Goal: Task Accomplishment & Management: Complete application form

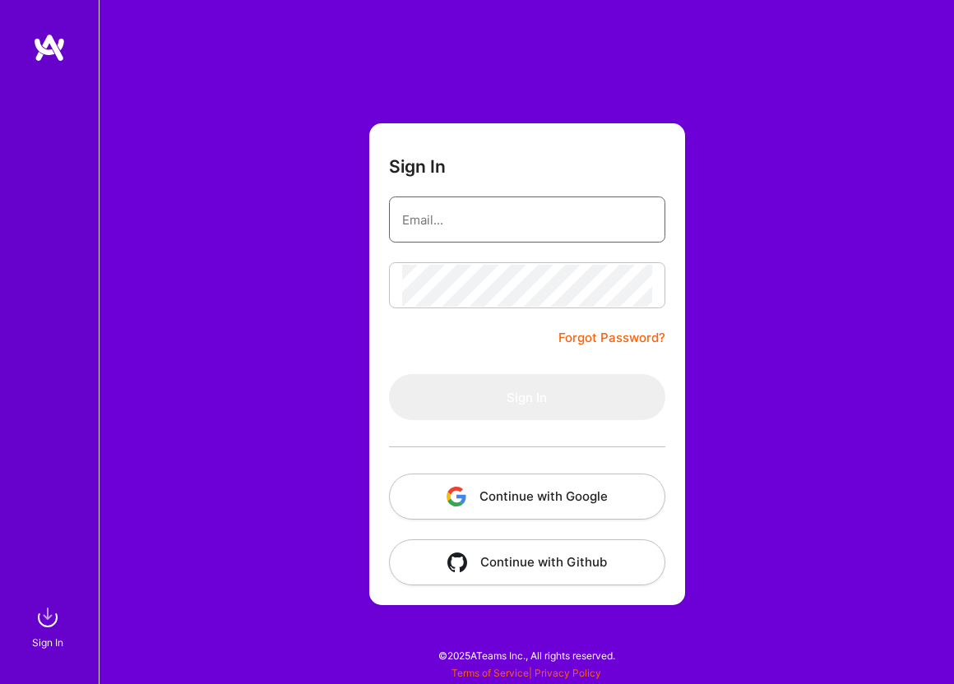
click at [502, 237] on input "email" at bounding box center [527, 220] width 250 height 42
type input "pete@clueball.com"
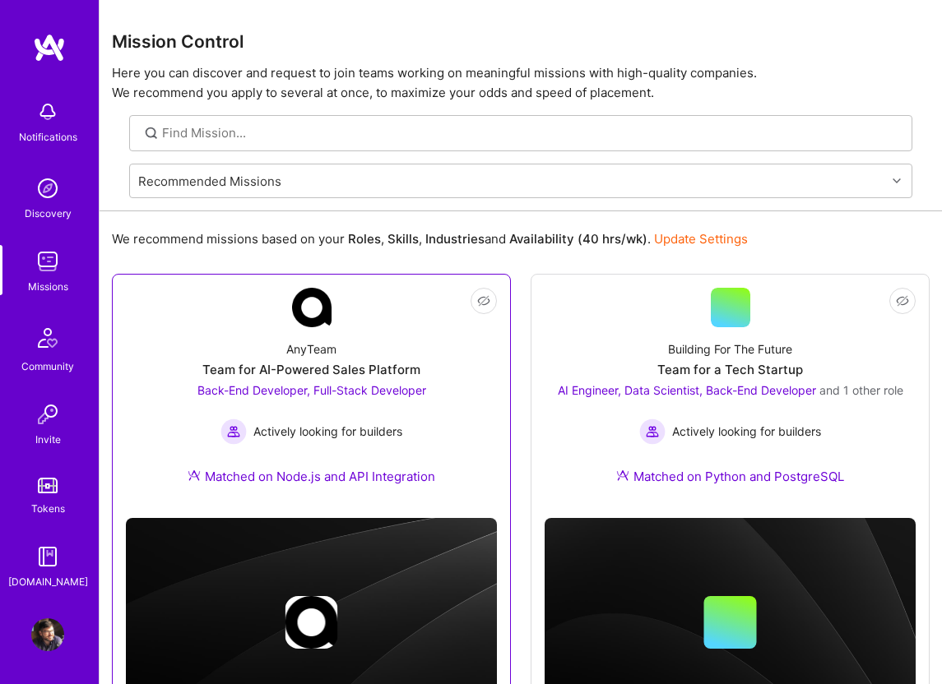
click at [301, 372] on div "Team for AI-Powered Sales Platform" at bounding box center [311, 369] width 218 height 17
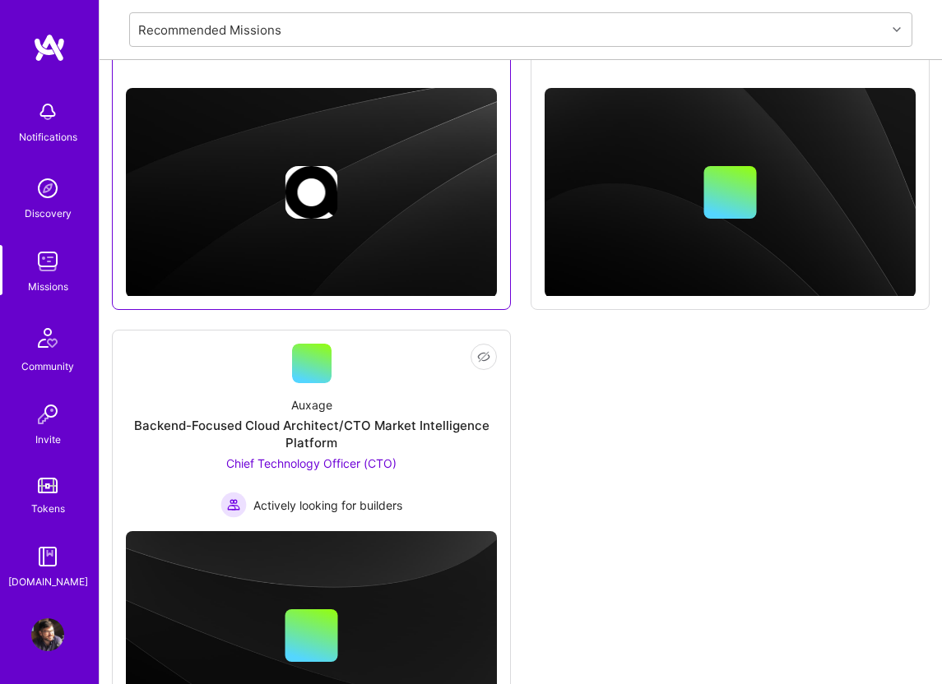
scroll to position [417, 0]
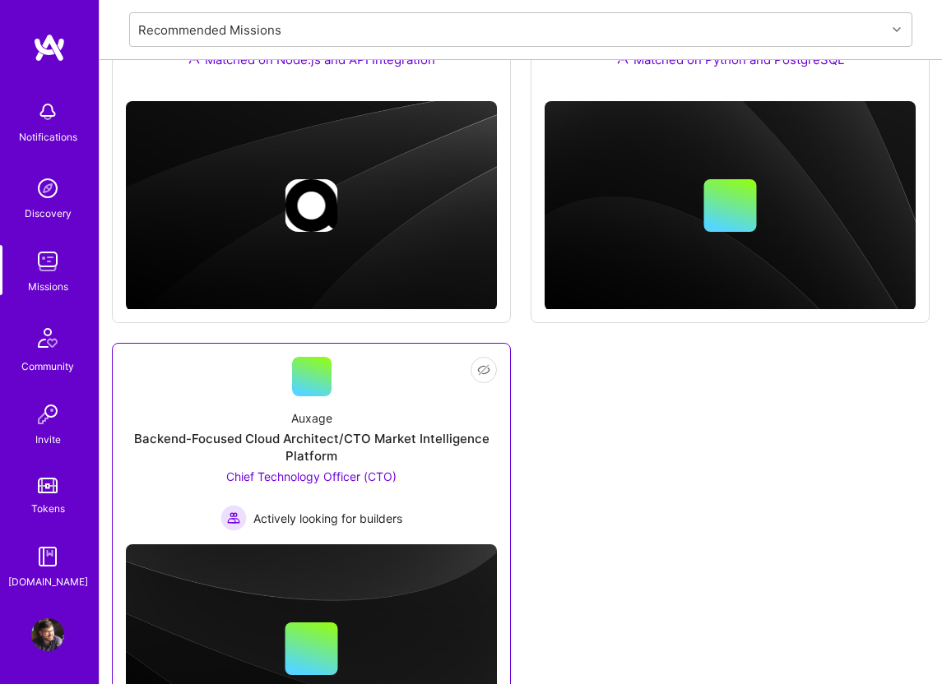
click at [345, 476] on span "Chief Technology Officer (CTO)" at bounding box center [311, 477] width 170 height 14
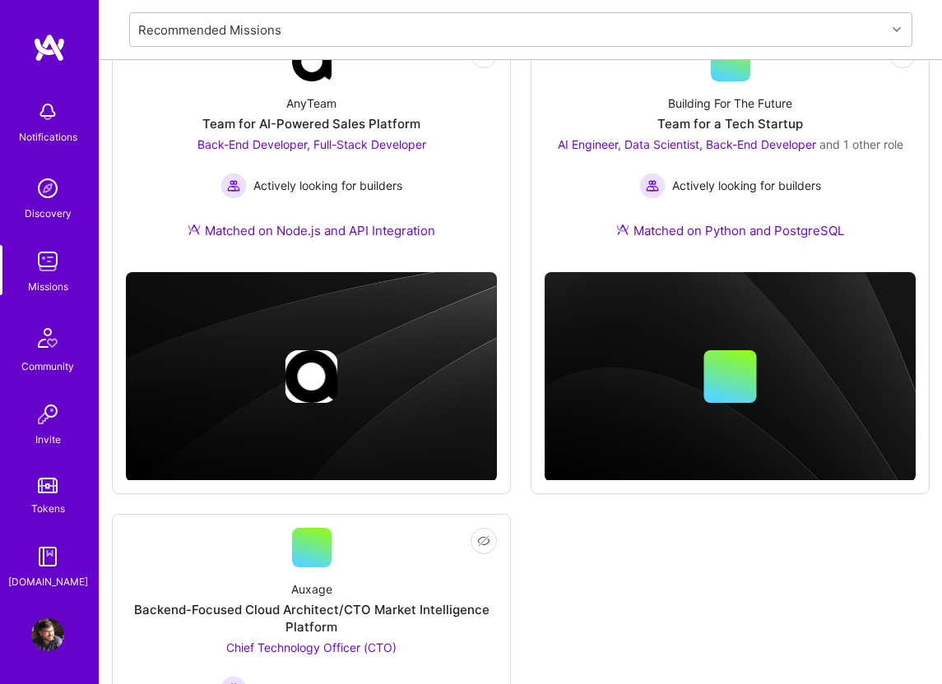
scroll to position [187, 0]
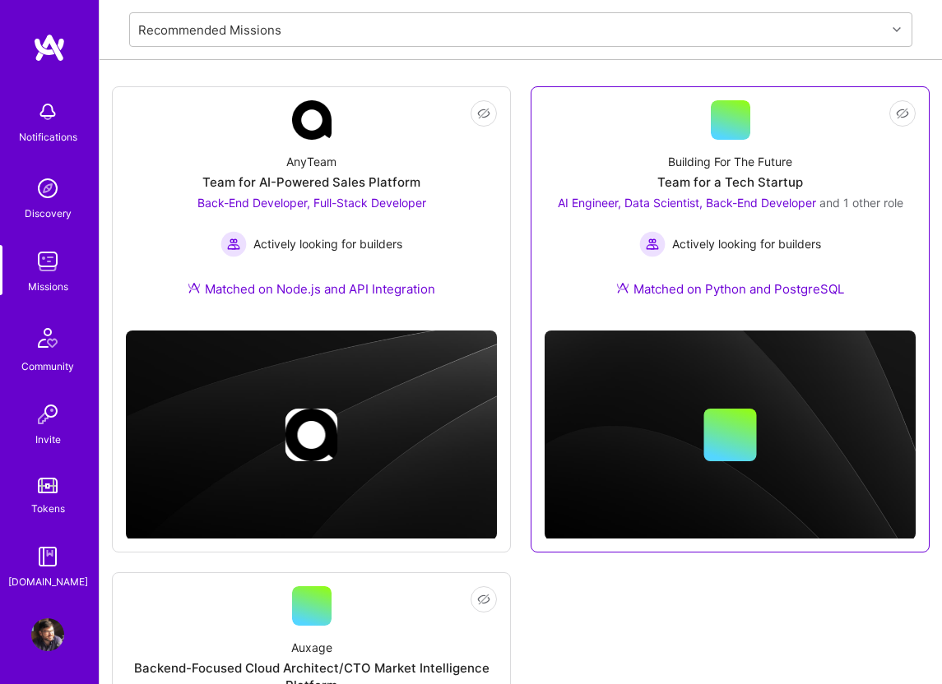
click at [702, 179] on div "Team for a Tech Startup" at bounding box center [730, 182] width 146 height 17
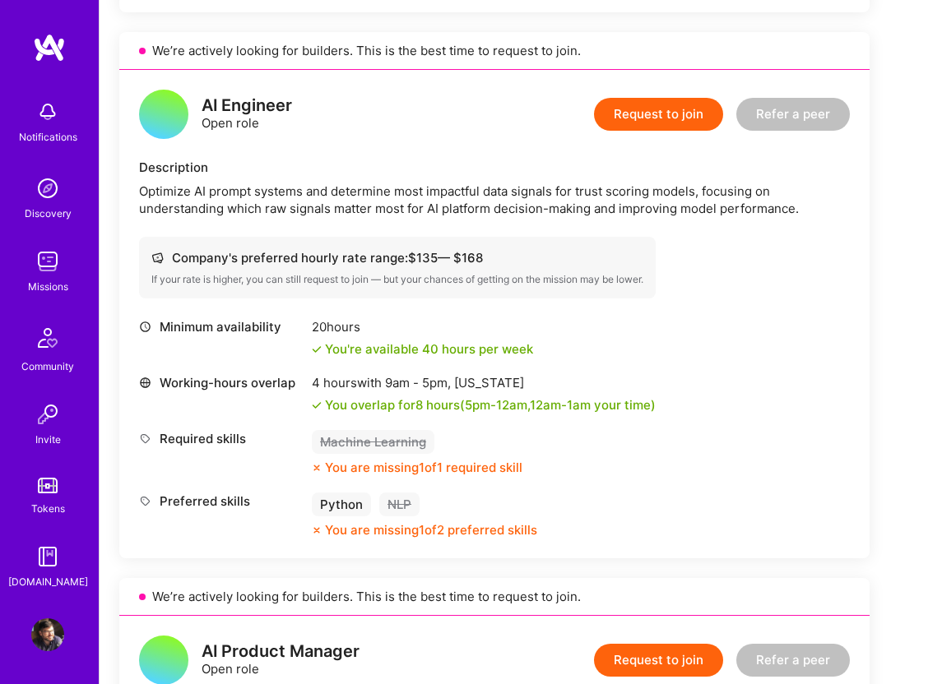
scroll to position [993, 0]
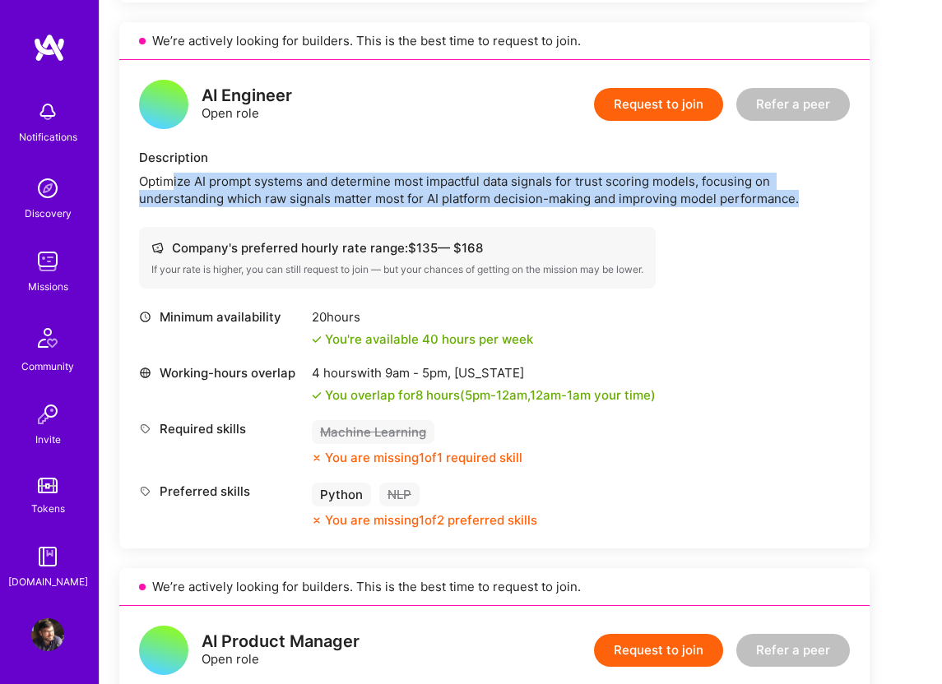
drag, startPoint x: 805, startPoint y: 194, endPoint x: 171, endPoint y: 174, distance: 634.3
click at [171, 174] on div "Optimize AI prompt systems and determine most impactful data signals for trust …" at bounding box center [494, 190] width 710 height 35
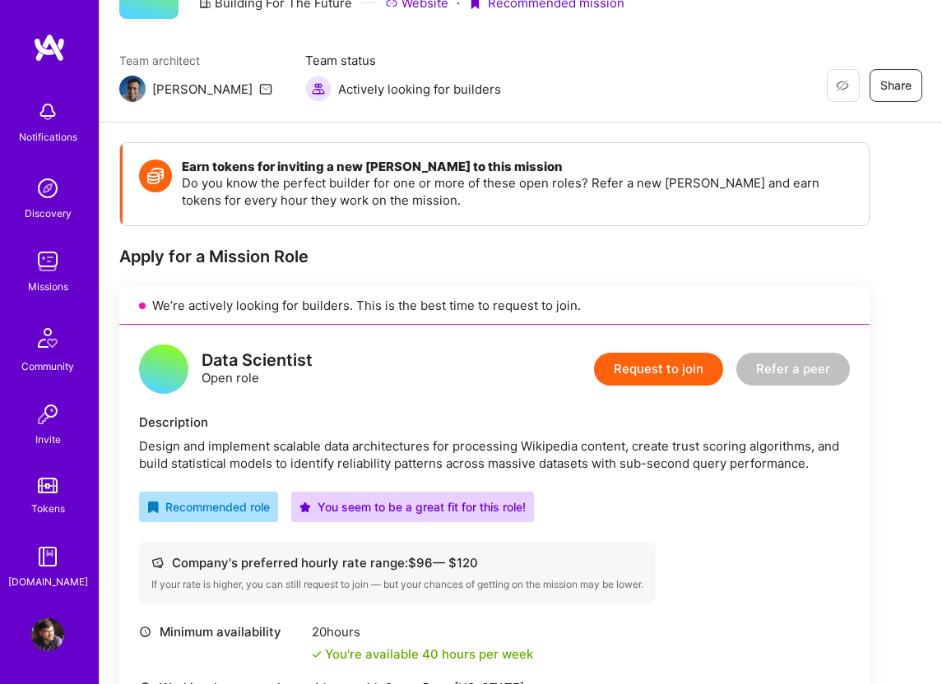
scroll to position [0, 0]
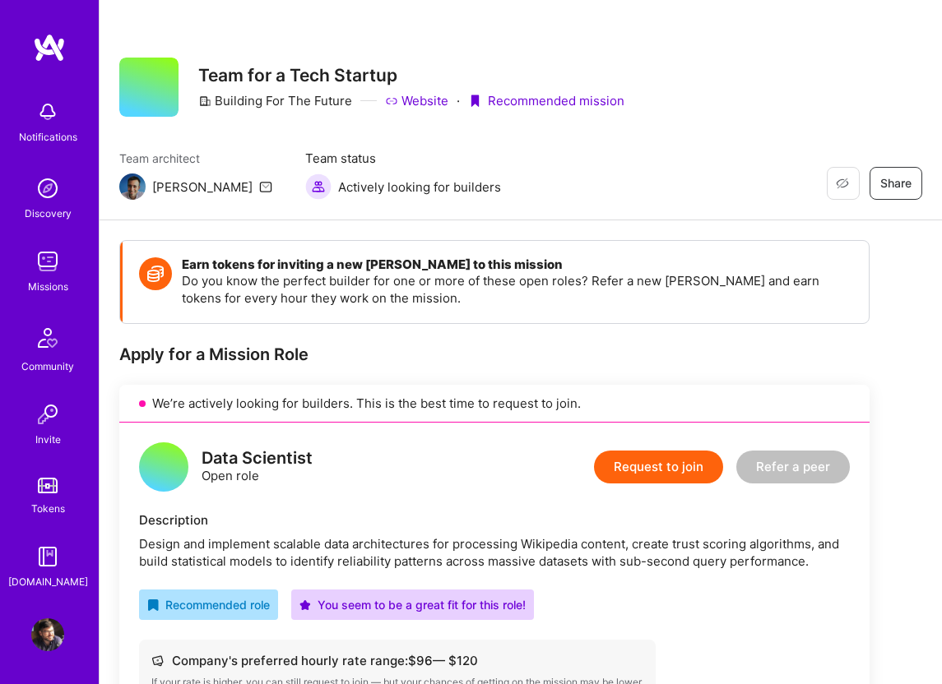
click at [414, 97] on link "Website" at bounding box center [416, 100] width 63 height 17
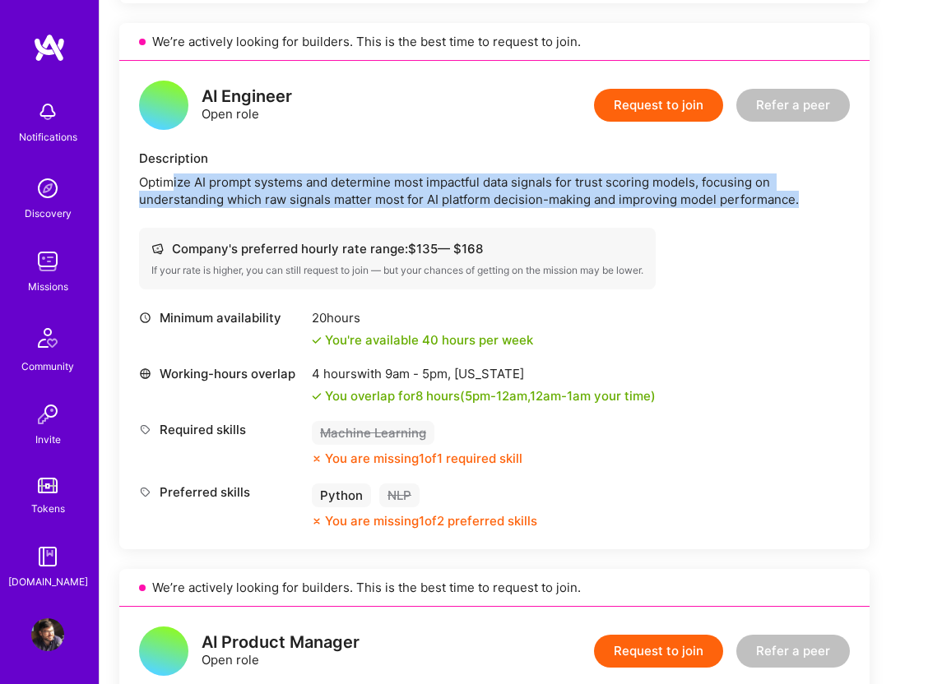
scroll to position [990, 0]
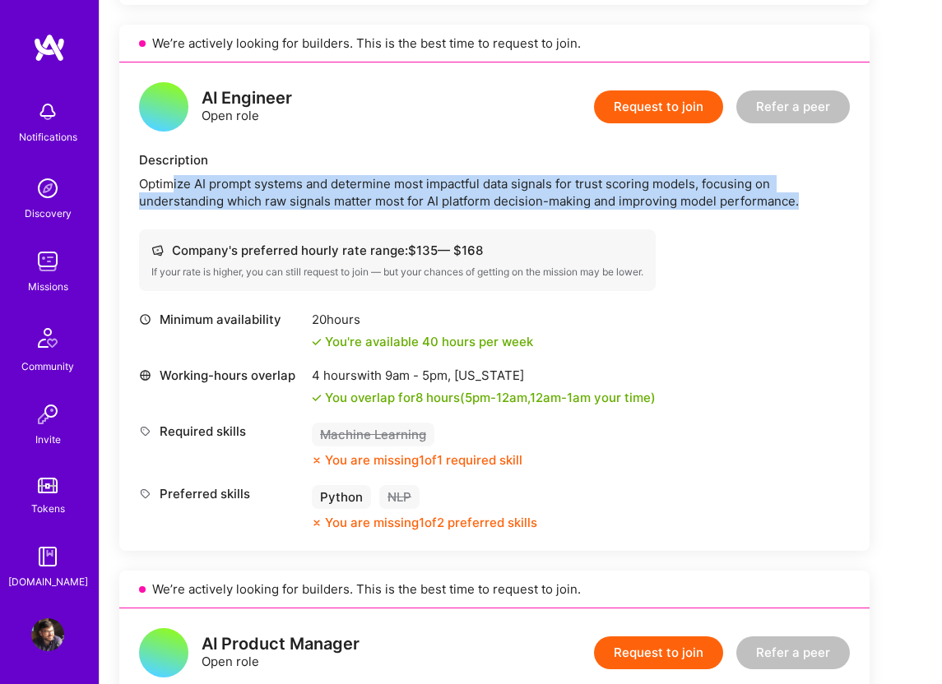
click at [621, 119] on button "Request to join" at bounding box center [658, 106] width 129 height 33
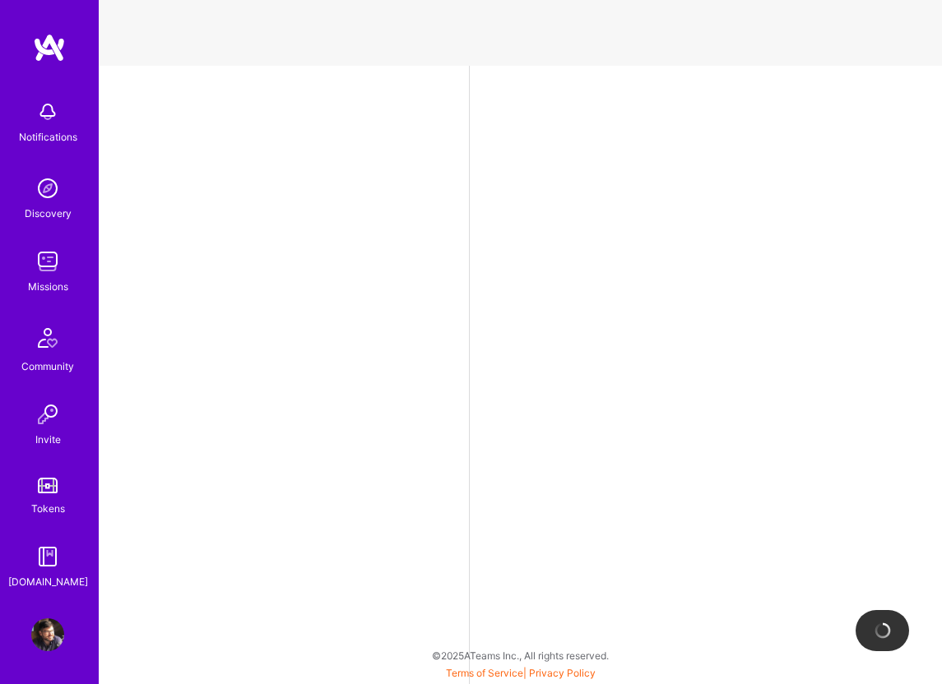
select select "US"
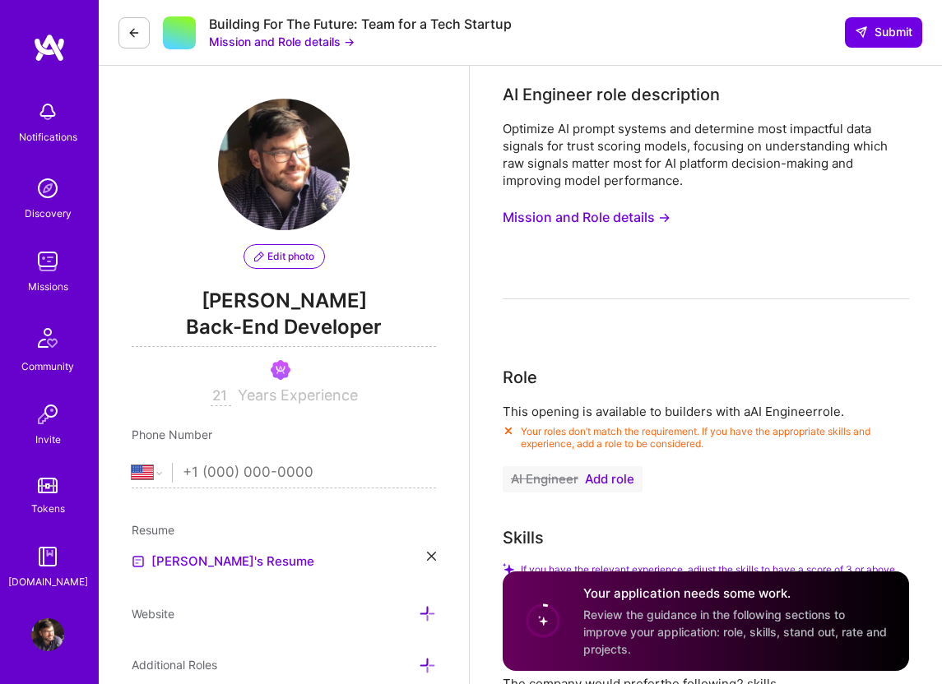
click at [599, 482] on span "Add role" at bounding box center [609, 479] width 49 height 13
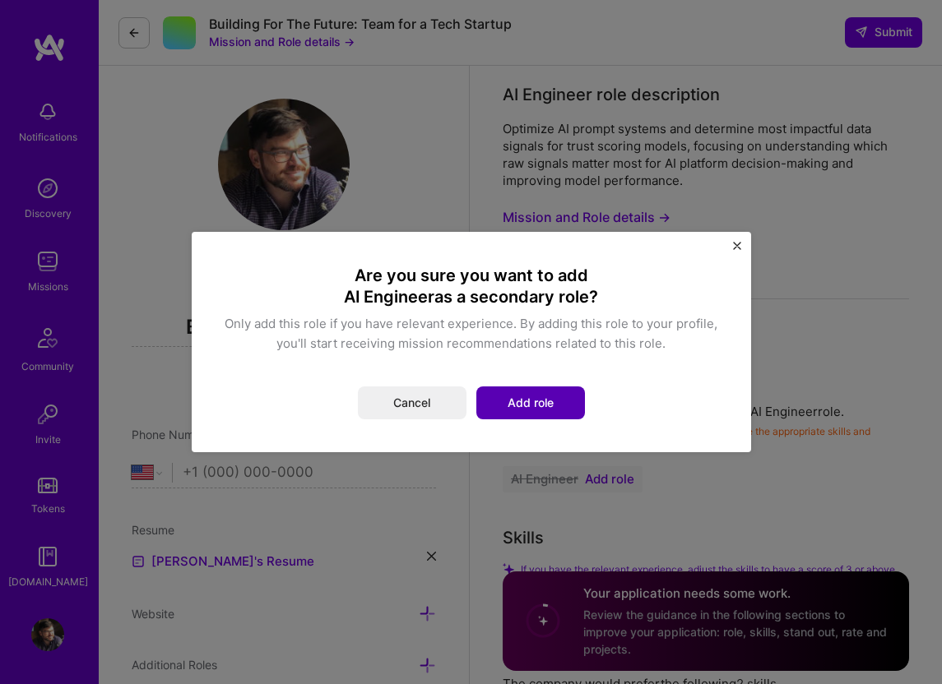
click at [525, 400] on button "Add role" at bounding box center [530, 402] width 109 height 33
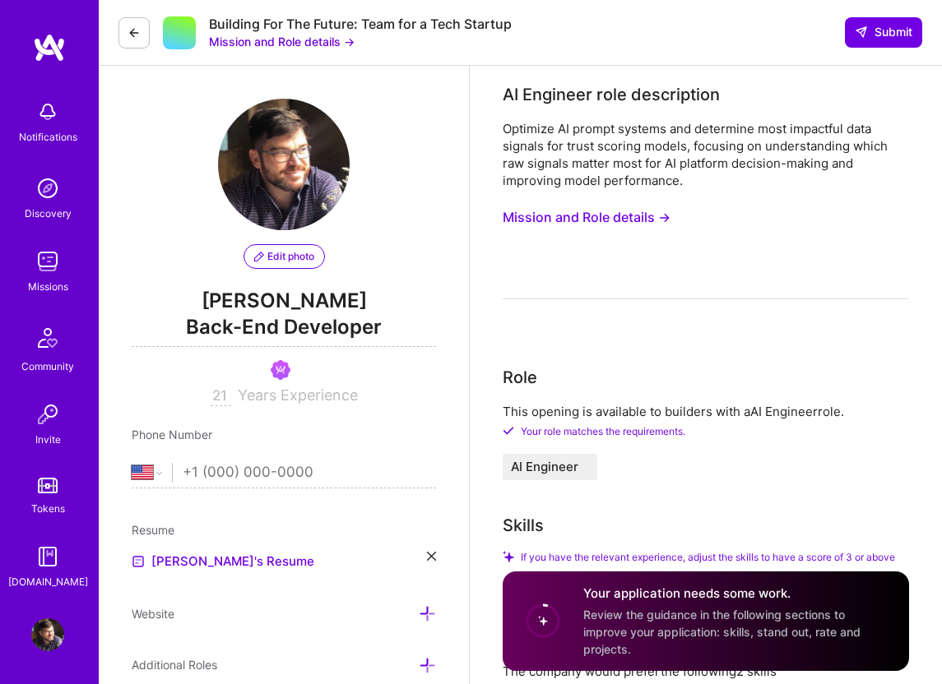
click at [618, 219] on button "Mission and Role details →" at bounding box center [586, 217] width 168 height 30
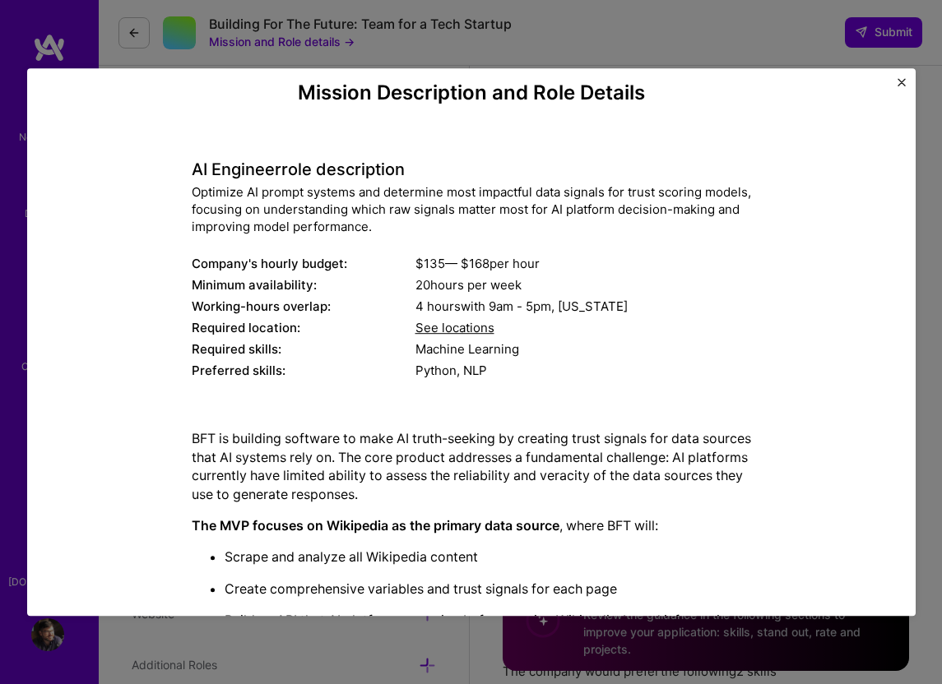
click at [446, 327] on span "See locations" at bounding box center [454, 329] width 79 height 16
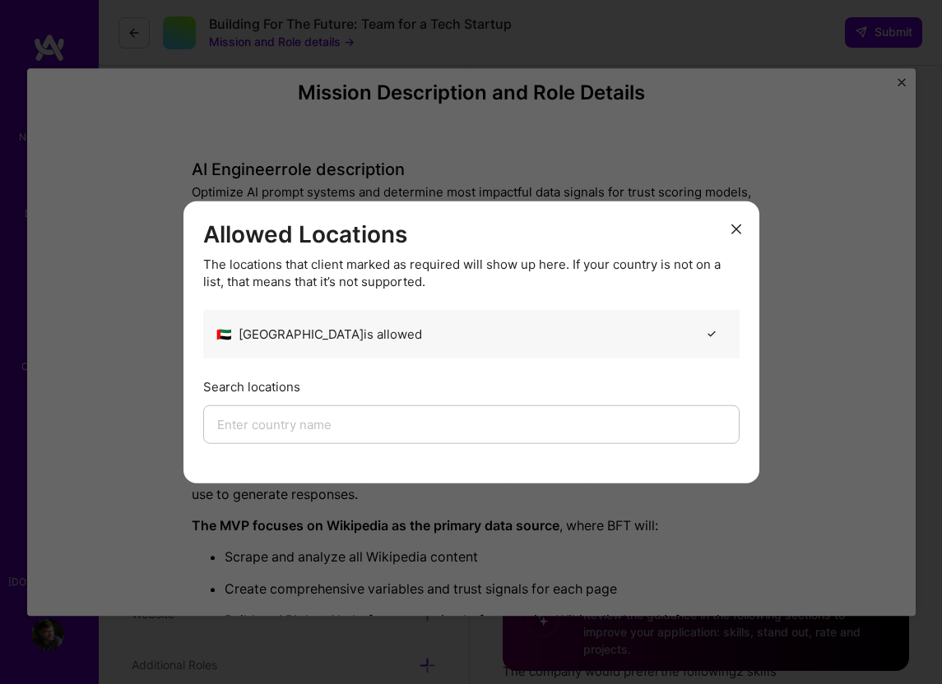
click at [731, 228] on icon "modal" at bounding box center [736, 229] width 10 height 10
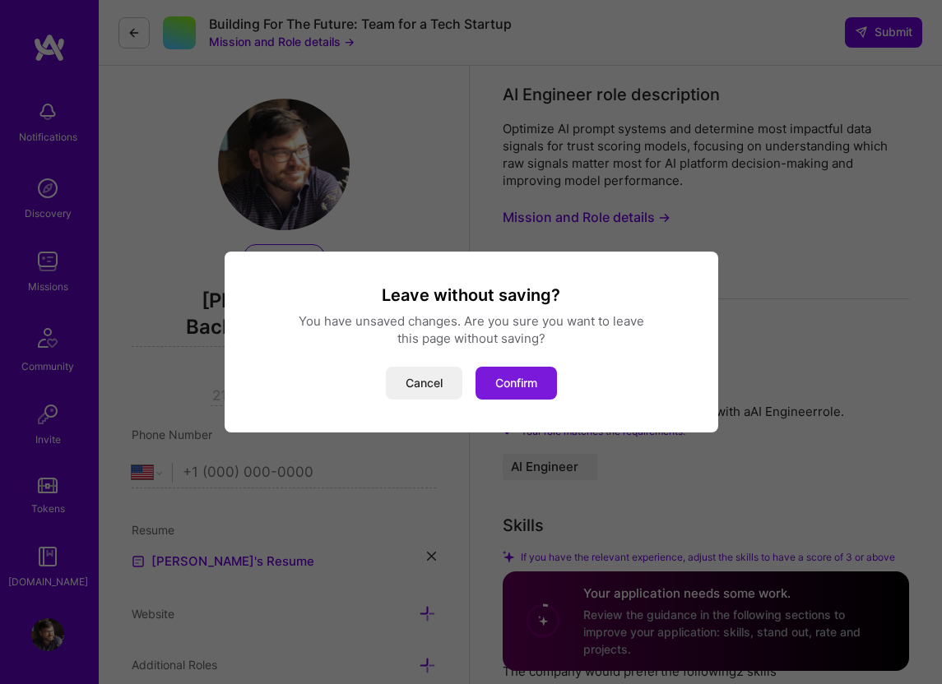
click at [515, 388] on button "Confirm" at bounding box center [515, 383] width 81 height 33
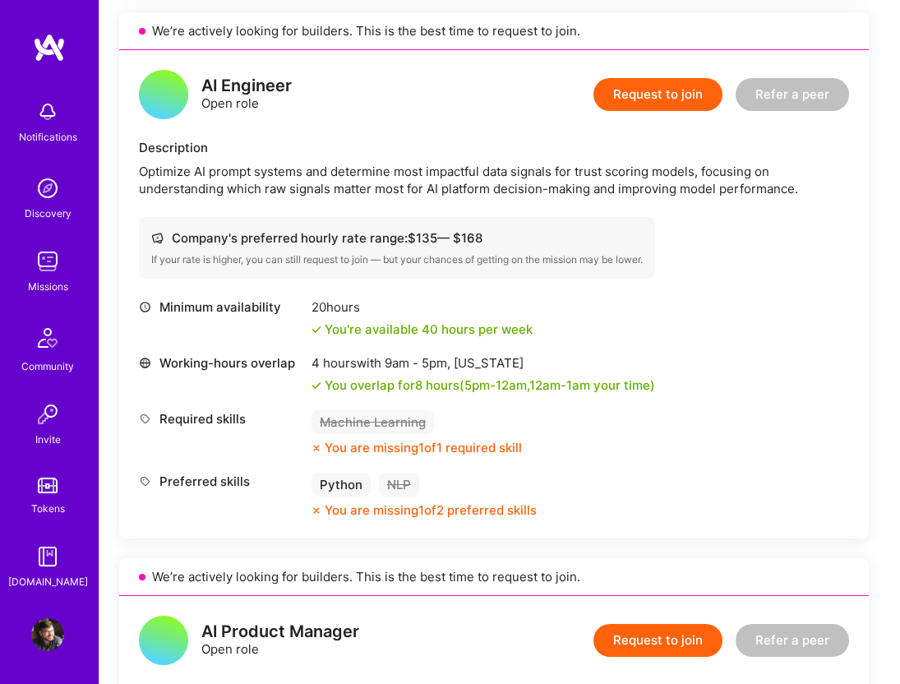
scroll to position [1004, 0]
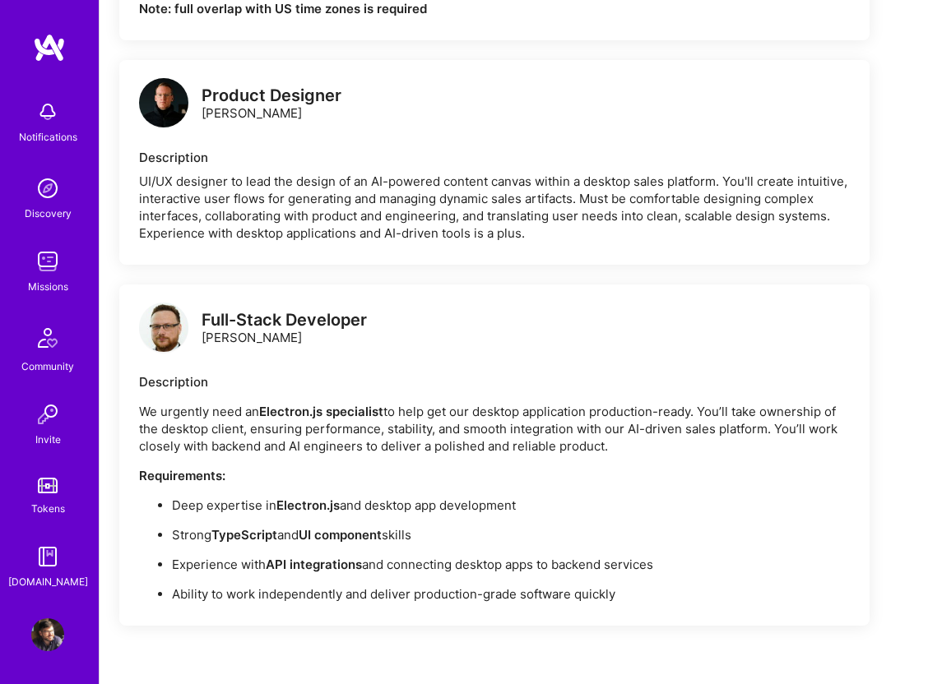
scroll to position [2112, 0]
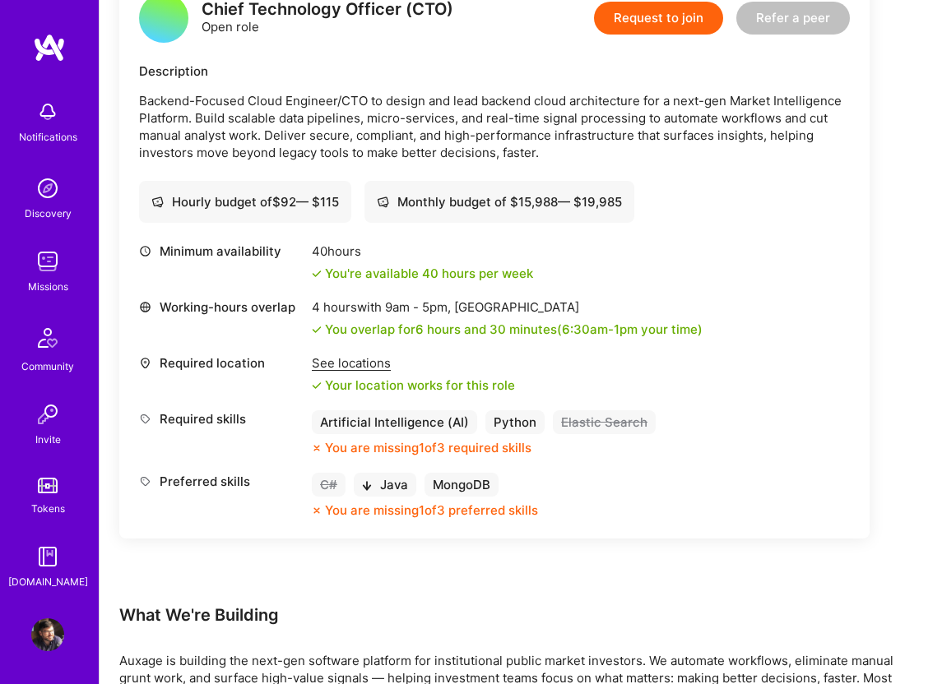
scroll to position [468, 0]
